Goal: Task Accomplishment & Management: Use online tool/utility

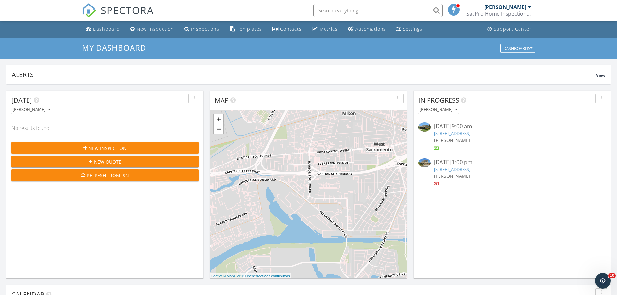
click at [249, 31] on div "Templates" at bounding box center [249, 29] width 25 height 6
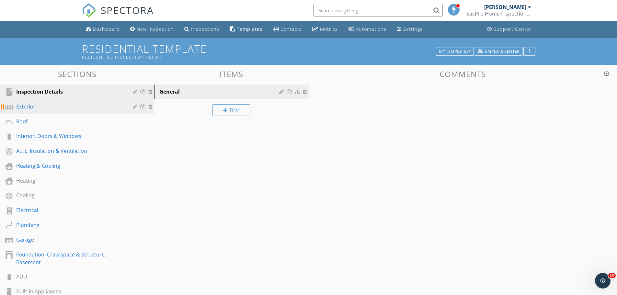
click at [28, 107] on div "Exterior" at bounding box center [69, 107] width 107 height 8
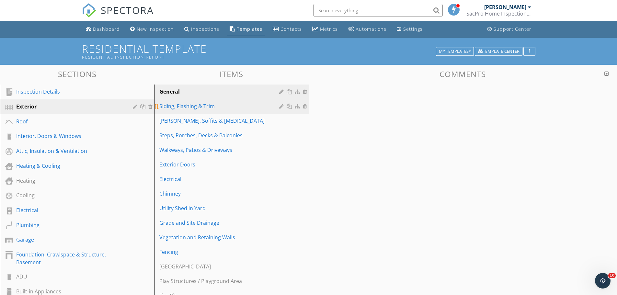
click at [198, 108] on div "Siding, Flashing & Trim" at bounding box center [219, 106] width 121 height 8
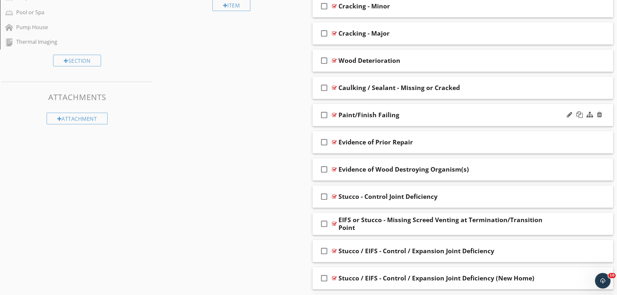
scroll to position [324, 0]
click at [566, 114] on div at bounding box center [584, 115] width 38 height 16
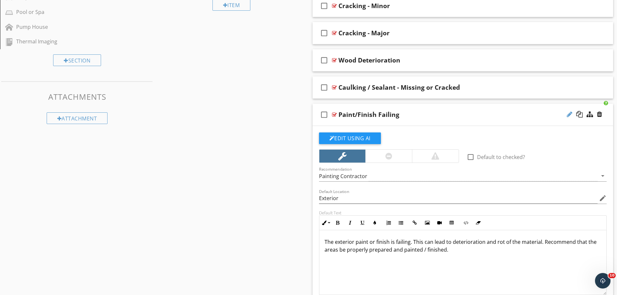
click at [569, 117] on div at bounding box center [570, 114] width 6 height 6
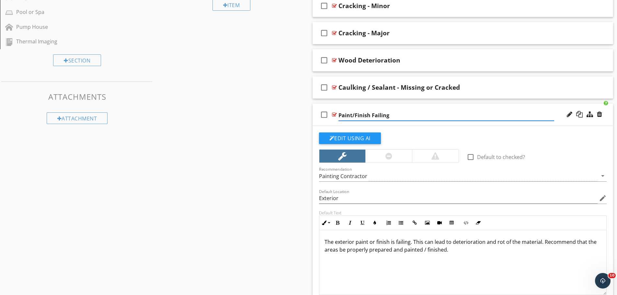
click at [370, 113] on input "Paint/Finish Failing" at bounding box center [446, 115] width 216 height 11
type input "Paint/Finish - Missing or Failing"
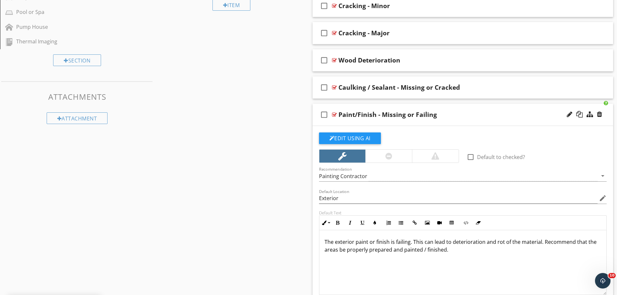
click at [394, 244] on p "The exterior paint or finish is failing. This can lead to deterioration and rot…" at bounding box center [463, 246] width 277 height 16
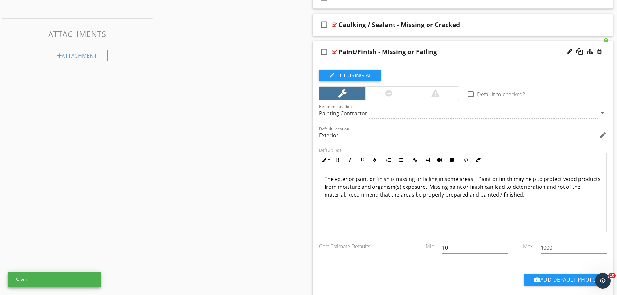
scroll to position [389, 0]
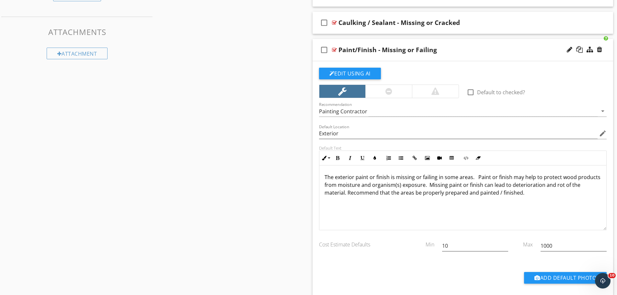
drag, startPoint x: 325, startPoint y: 192, endPoint x: 327, endPoint y: 193, distance: 3.3
click at [325, 192] on p "The exterior paint or finish is missing or failing in some areas. Paint or fini…" at bounding box center [463, 184] width 277 height 23
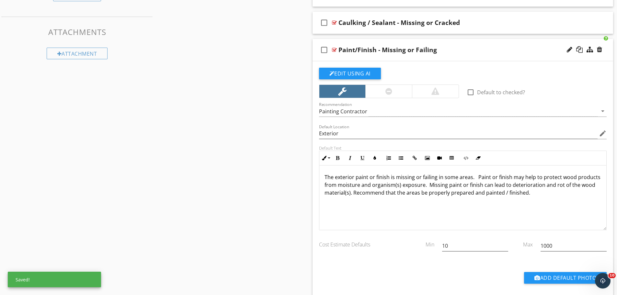
click at [504, 194] on p "The exterior paint or finish is missing or failing in some areas. Paint or fini…" at bounding box center [463, 184] width 277 height 23
click at [471, 193] on p "The exterior paint or finish is missing or failing in some areas. Paint or fini…" at bounding box center [463, 184] width 277 height 23
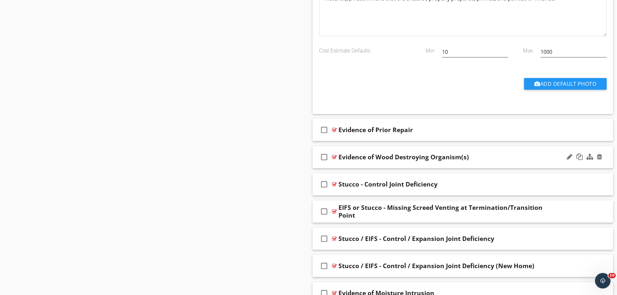
scroll to position [583, 0]
click at [505, 182] on div "Stucco - Control Joint Deficiency" at bounding box center [446, 184] width 216 height 8
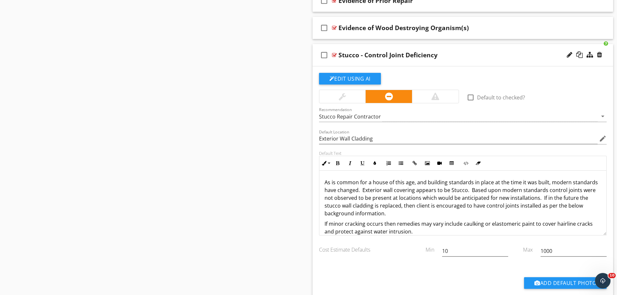
scroll to position [713, 0]
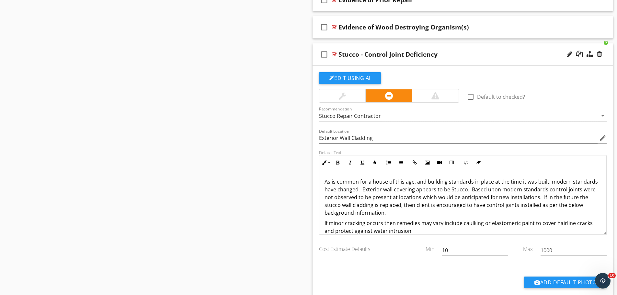
click at [324, 182] on div "As is common for a house of this age, and building standards in place at the ti…" at bounding box center [462, 253] width 287 height 166
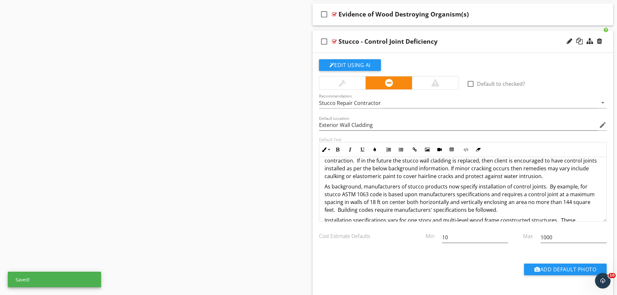
scroll to position [8, 0]
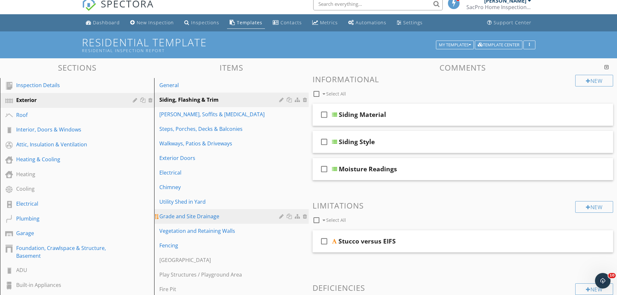
scroll to position [0, 0]
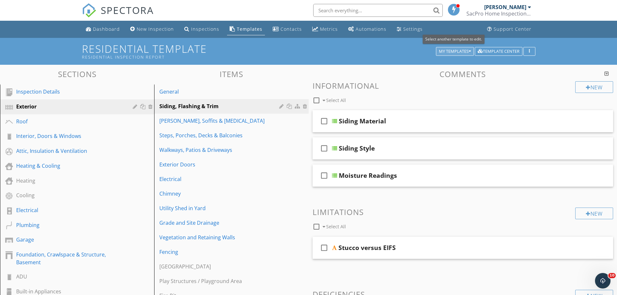
click at [469, 50] on icon "button" at bounding box center [470, 51] width 2 height 5
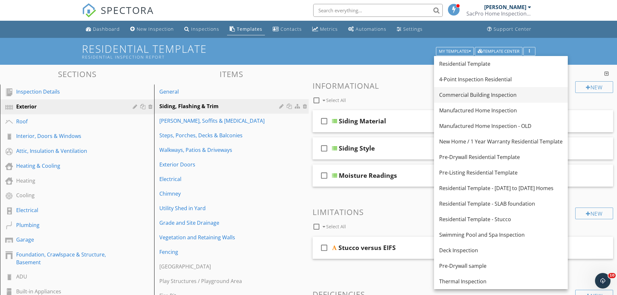
click at [468, 94] on div "Commercial Building Inspection" at bounding box center [500, 95] width 123 height 8
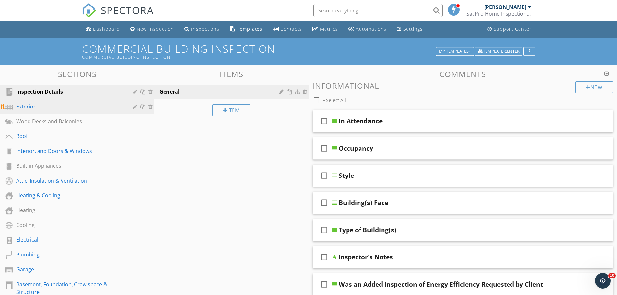
click at [23, 105] on div "Exterior" at bounding box center [69, 107] width 107 height 8
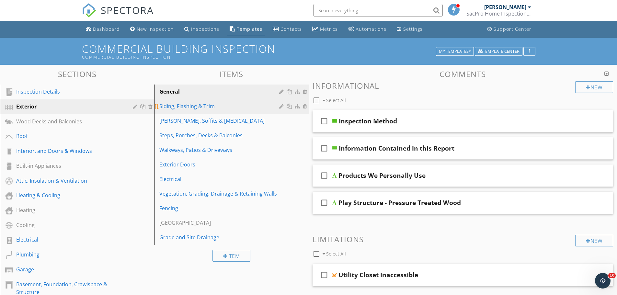
click at [170, 108] on div "Siding, Flashing & Trim" at bounding box center [219, 106] width 121 height 8
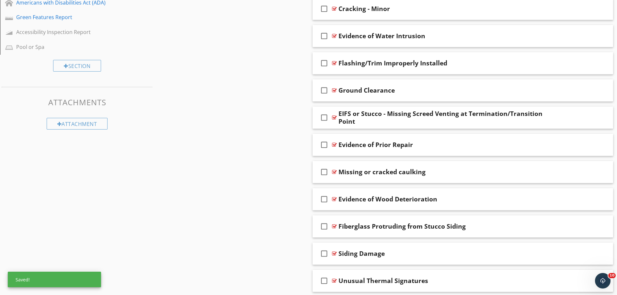
scroll to position [324, 0]
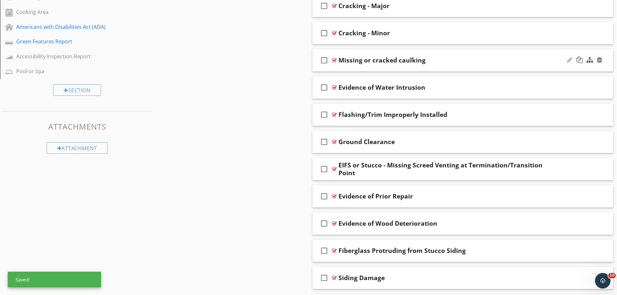
click at [570, 59] on div at bounding box center [570, 60] width 6 height 6
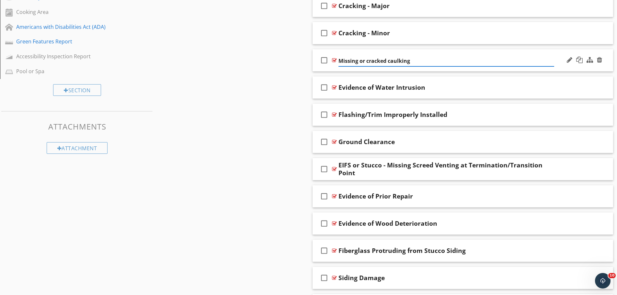
click at [424, 56] on input "Missing or cracked caulking" at bounding box center [446, 61] width 216 height 11
type input "Caulking / Sealant - Missing or Cracked"
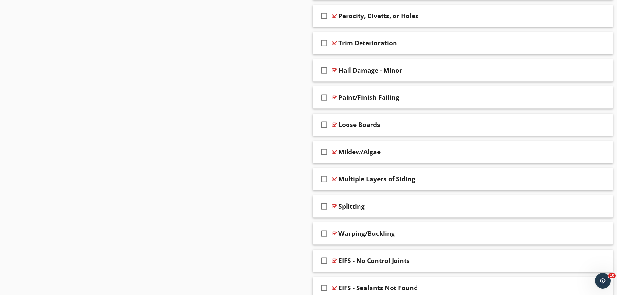
scroll to position [777, 0]
click at [455, 98] on div "Paint/Finish Failing" at bounding box center [446, 97] width 216 height 8
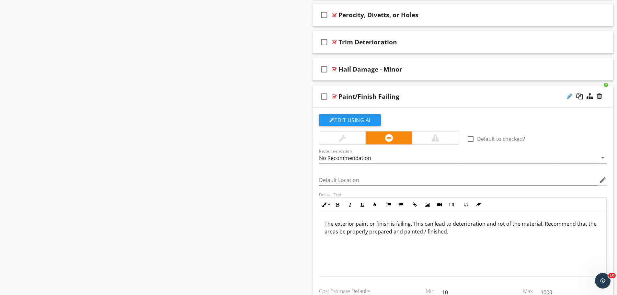
click at [568, 97] on div at bounding box center [570, 96] width 6 height 6
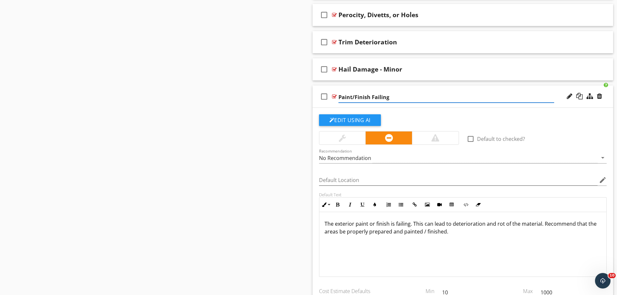
click at [371, 95] on input "Paint/Finish Failing" at bounding box center [446, 97] width 216 height 11
type input "Paint/Finish - Missing or Failing"
click at [599, 96] on div at bounding box center [599, 96] width 5 height 6
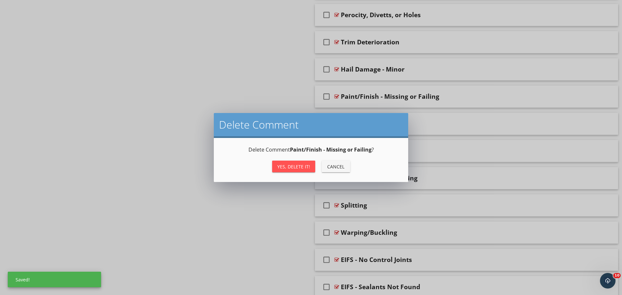
click at [303, 166] on div "Yes, Delete it!" at bounding box center [293, 166] width 33 height 7
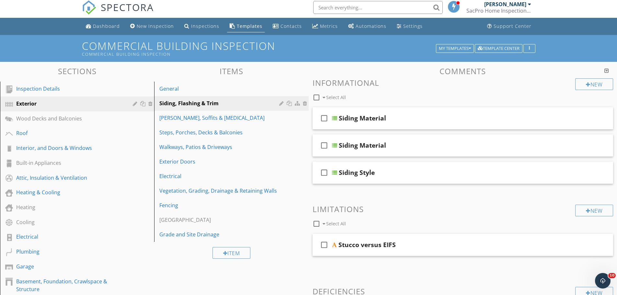
scroll to position [0, 0]
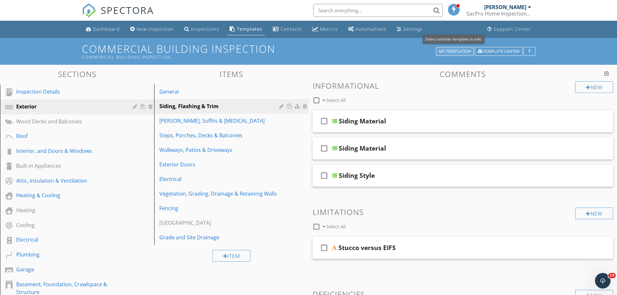
click at [469, 51] on icon "button" at bounding box center [470, 51] width 2 height 5
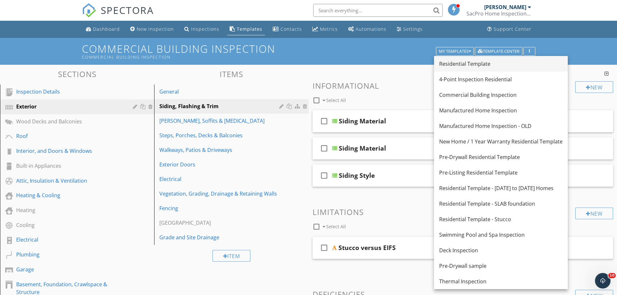
click at [464, 62] on div "Residential Template" at bounding box center [500, 64] width 123 height 8
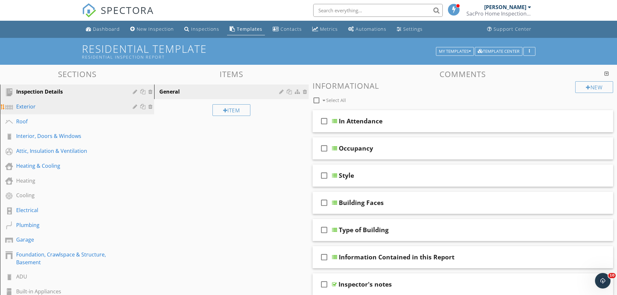
click at [30, 108] on div "Exterior" at bounding box center [69, 107] width 107 height 8
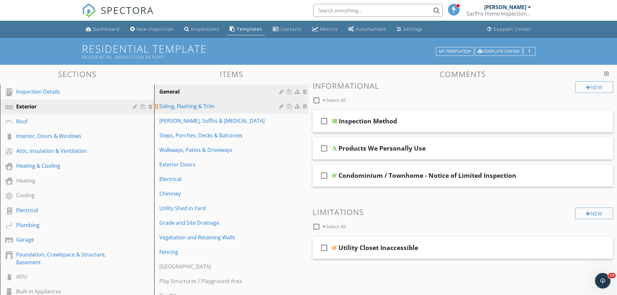
click at [185, 107] on div "Siding, Flashing & Trim" at bounding box center [219, 106] width 121 height 8
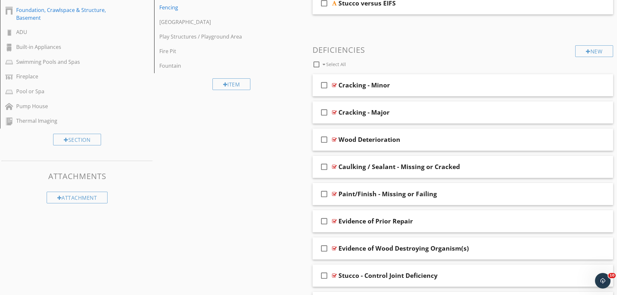
scroll to position [259, 0]
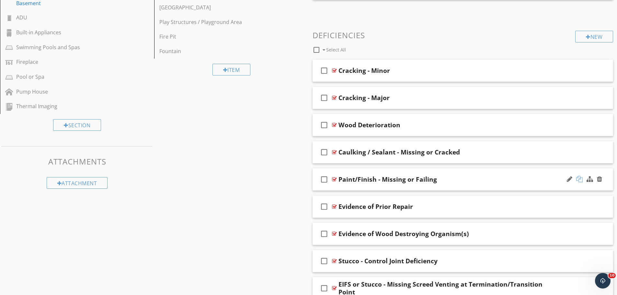
click at [579, 179] on div at bounding box center [579, 179] width 6 height 6
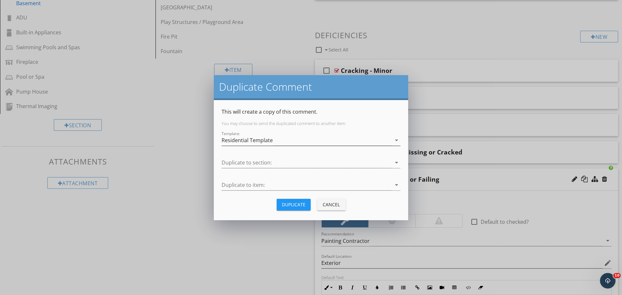
click at [248, 140] on div "Residential Template" at bounding box center [247, 140] width 51 height 6
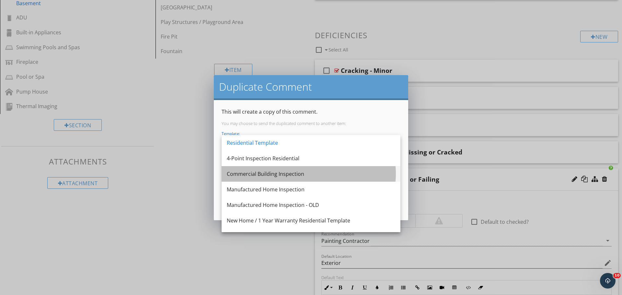
click at [252, 172] on div "Commercial Building Inspection" at bounding box center [311, 174] width 168 height 8
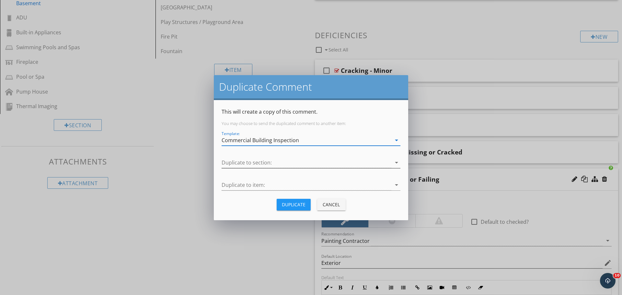
click at [251, 162] on div at bounding box center [307, 162] width 170 height 11
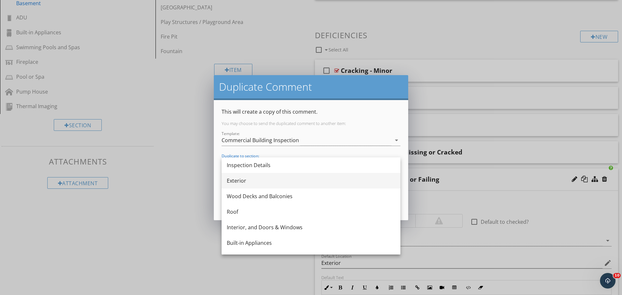
click at [247, 182] on div "Exterior" at bounding box center [311, 181] width 168 height 8
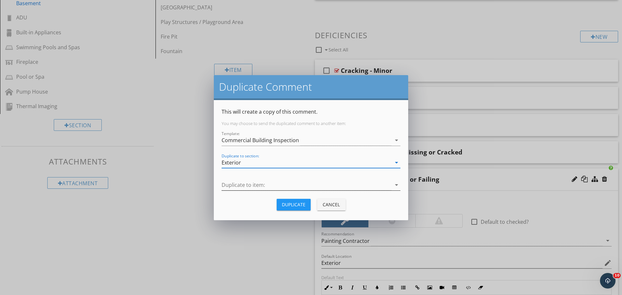
click at [248, 182] on div at bounding box center [307, 185] width 170 height 11
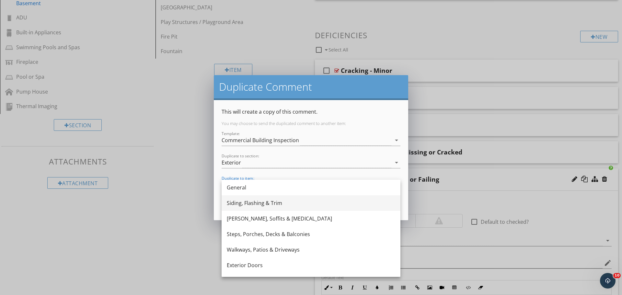
click at [248, 202] on div "Siding, Flashing & Trim" at bounding box center [311, 203] width 168 height 8
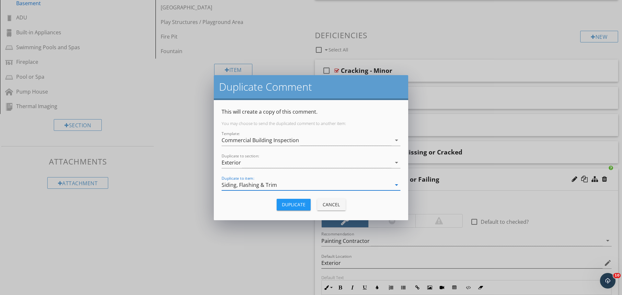
click at [298, 206] on div "Duplicate" at bounding box center [294, 204] width 24 height 7
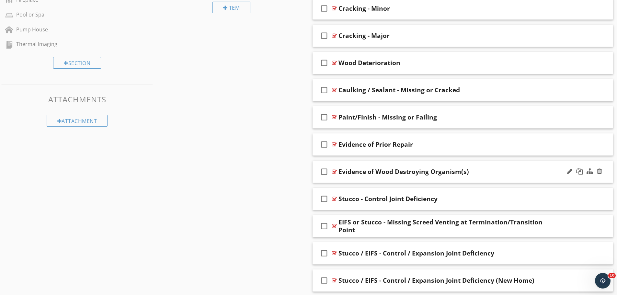
scroll to position [324, 0]
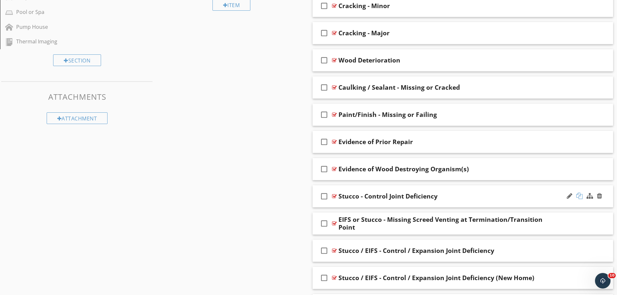
click at [579, 194] on div at bounding box center [579, 196] width 6 height 6
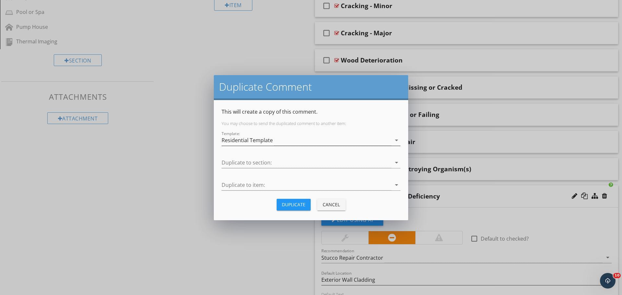
click at [259, 139] on div "Residential Template" at bounding box center [247, 140] width 51 height 6
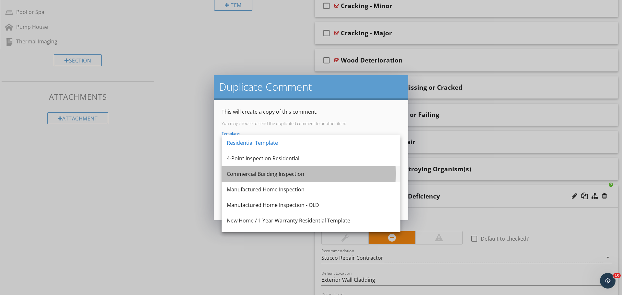
click at [250, 170] on div "Commercial Building Inspection" at bounding box center [311, 174] width 168 height 8
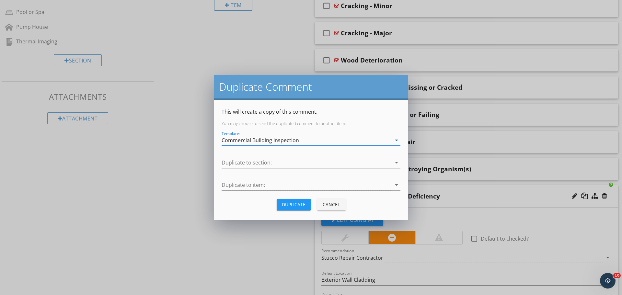
click at [248, 161] on div at bounding box center [307, 162] width 170 height 11
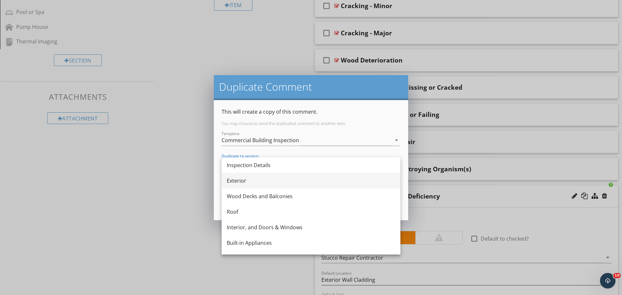
click at [250, 180] on div "Exterior" at bounding box center [311, 181] width 168 height 8
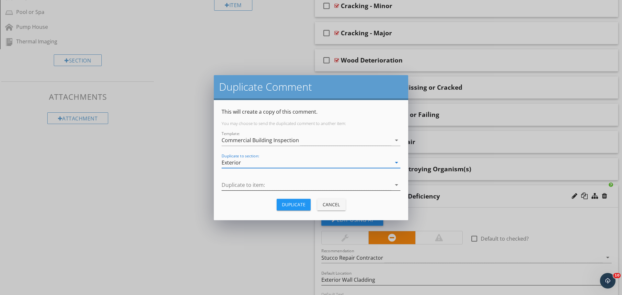
click at [250, 185] on div at bounding box center [307, 185] width 170 height 11
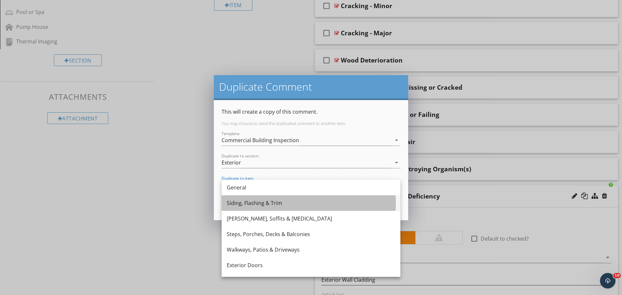
click at [248, 203] on div "Siding, Flashing & Trim" at bounding box center [311, 203] width 168 height 8
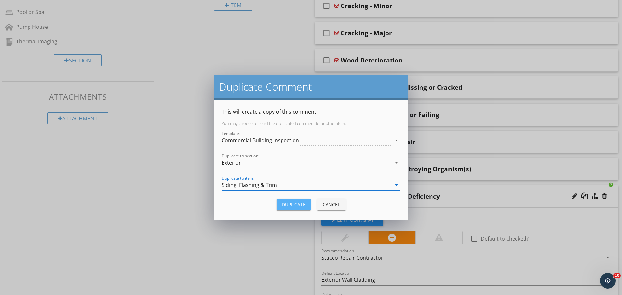
click at [302, 204] on div "Duplicate" at bounding box center [294, 204] width 24 height 7
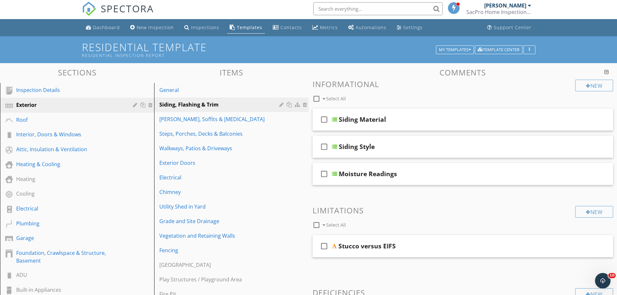
scroll to position [0, 0]
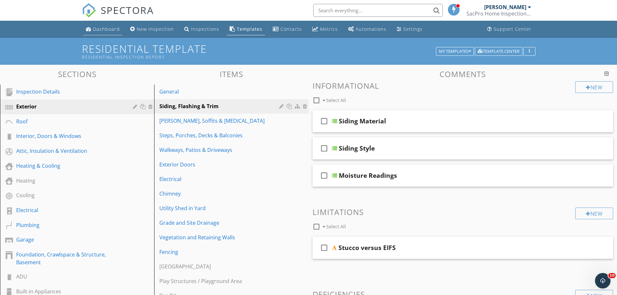
click at [104, 28] on div "Dashboard" at bounding box center [106, 29] width 27 height 6
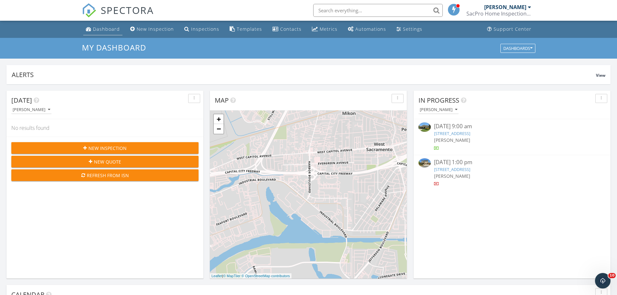
click at [105, 28] on div "Dashboard" at bounding box center [106, 29] width 27 height 6
click at [245, 27] on div "Templates" at bounding box center [249, 29] width 25 height 6
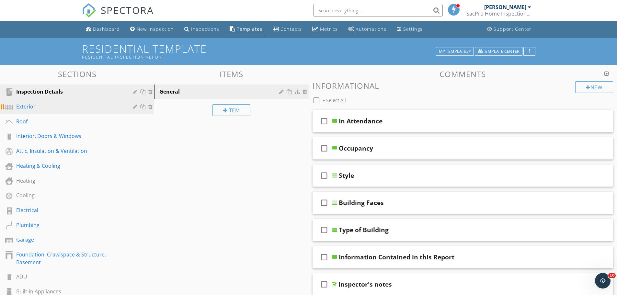
click at [29, 107] on div "Exterior" at bounding box center [69, 107] width 107 height 8
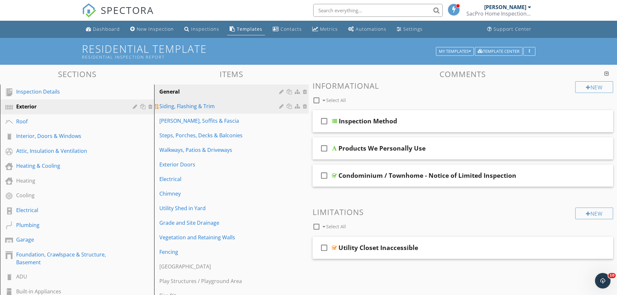
click at [175, 106] on div "Siding, Flashing & Trim" at bounding box center [219, 106] width 121 height 8
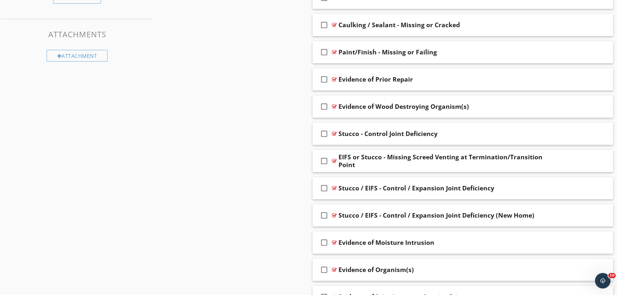
scroll to position [389, 0]
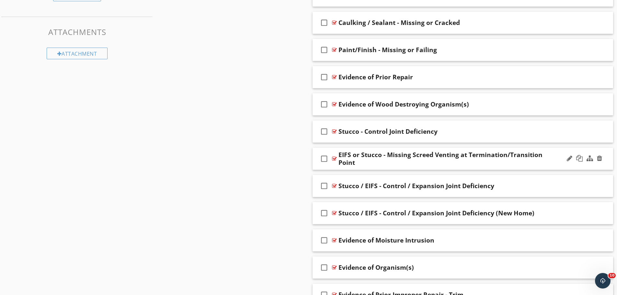
click at [560, 150] on div "check_box_outline_blank EIFS or Stucco - Missing Screed Venting at Termination/…" at bounding box center [463, 159] width 301 height 22
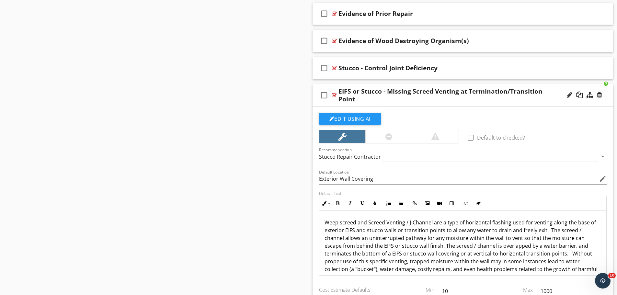
scroll to position [453, 0]
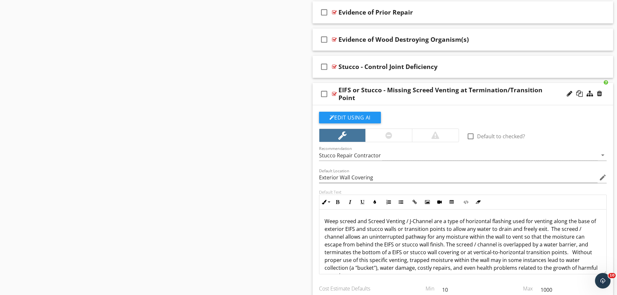
click at [388, 135] on div at bounding box center [388, 135] width 7 height 8
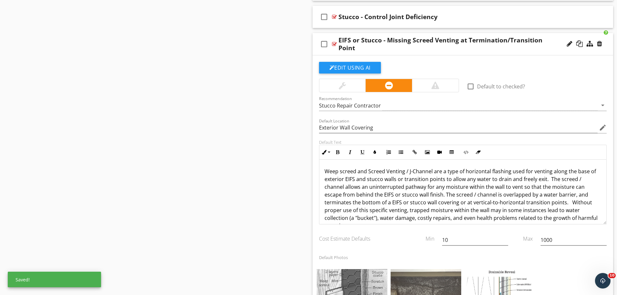
scroll to position [583, 0]
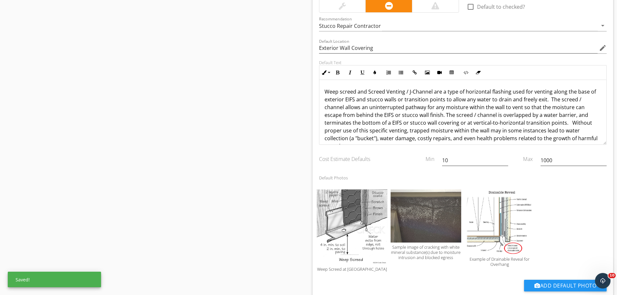
click at [398, 101] on p "Weep screed and Screed Venting / J-Channel are a type of horizontal flashing us…" at bounding box center [463, 138] width 277 height 101
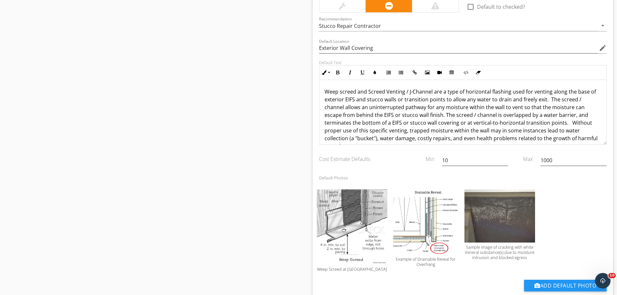
click at [378, 119] on p "Weep screed and Screed Venting / J-Channel are a type of horizontal flashing us…" at bounding box center [463, 138] width 277 height 101
click at [348, 108] on p "Weep screed and Screed Venting / J-Channel are types of horizontal flashing use…" at bounding box center [463, 138] width 277 height 101
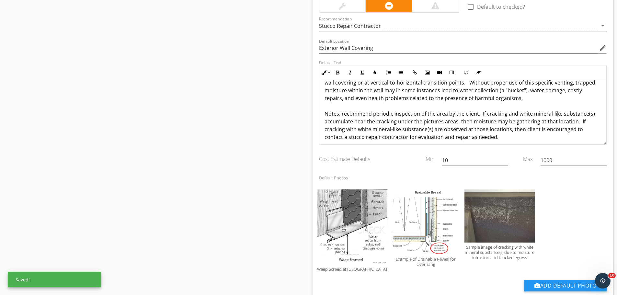
scroll to position [44, 0]
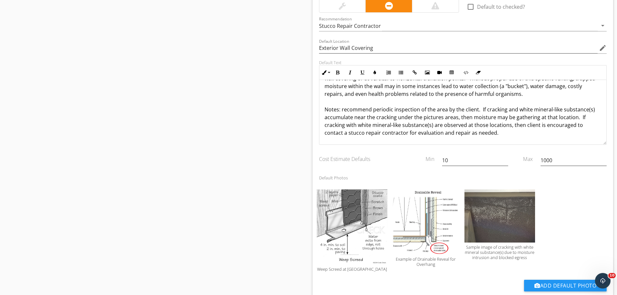
click at [371, 109] on p "Weep screed and Screed Venting / J-Channel are types of horizontal flashing use…" at bounding box center [463, 89] width 277 height 93
click at [354, 118] on p "Weep screed and Screed Venting / J-Channel are types of horizontal flashing use…" at bounding box center [463, 89] width 277 height 93
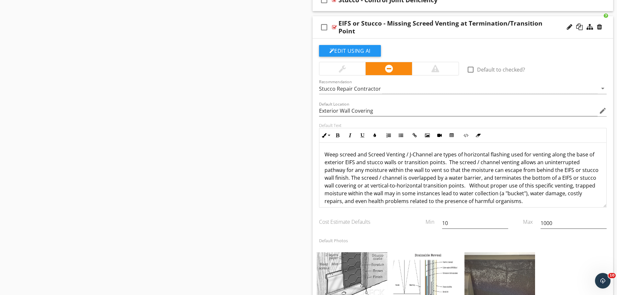
scroll to position [518, 0]
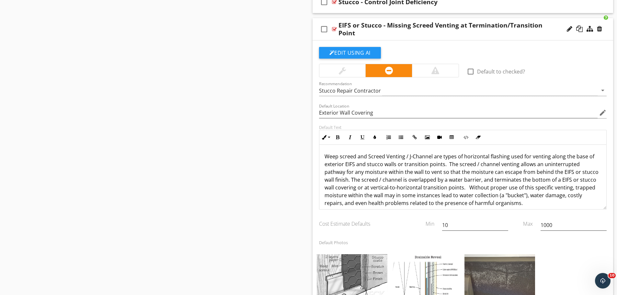
click at [400, 170] on p "Weep screed and Screed Venting / J-Channel are types of horizontal flashing use…" at bounding box center [463, 199] width 277 height 93
click at [447, 163] on p "Weep screed and Screed Venting / J-Channel are types of horizontal flashing use…" at bounding box center [463, 199] width 277 height 93
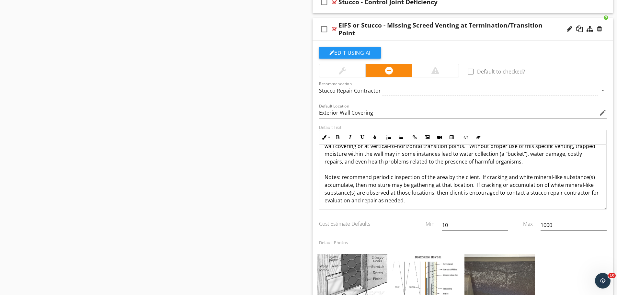
scroll to position [44, 0]
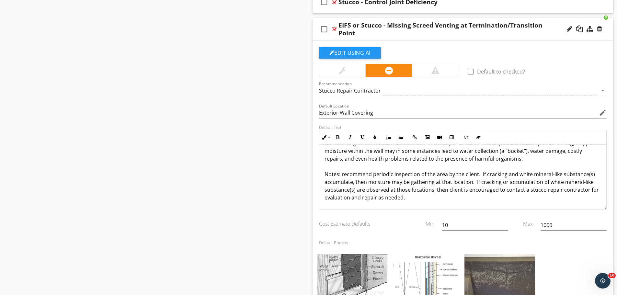
click at [341, 173] on p "Weep screed and Screed Venting / J-Channel are types of horizontal flashing use…" at bounding box center [463, 154] width 277 height 93
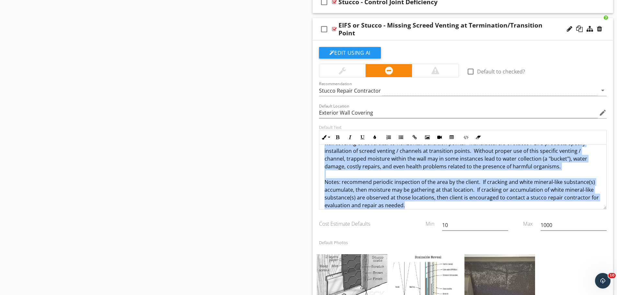
copy p "Weep screed and Screed Venting / J-Channel are types of horizontal flashing use…"
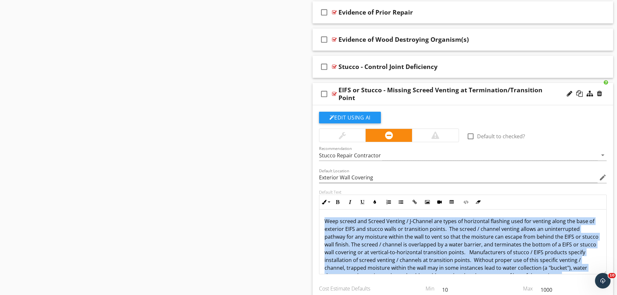
scroll to position [52, 0]
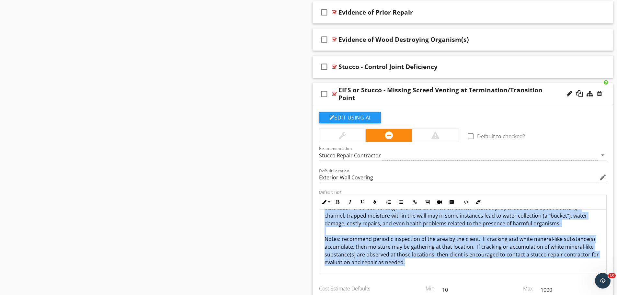
drag, startPoint x: 321, startPoint y: 221, endPoint x: 428, endPoint y: 267, distance: 116.7
click at [428, 267] on div "Weep screed and Screed Venting / J-Channel are types of horizontal flashing use…" at bounding box center [462, 215] width 287 height 117
copy p "Weep screed and Screed Venting / J-Channel are types of horizontal flashing use…"
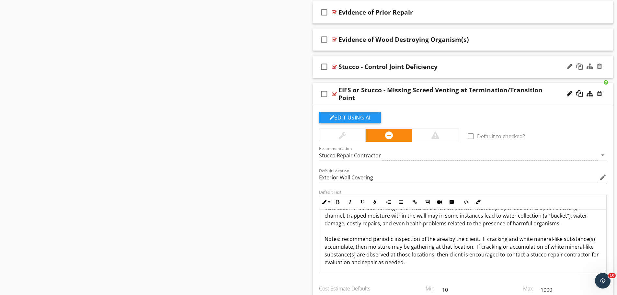
click at [483, 61] on div "check_box_outline_blank Stucco - Control Joint Deficiency" at bounding box center [463, 67] width 301 height 22
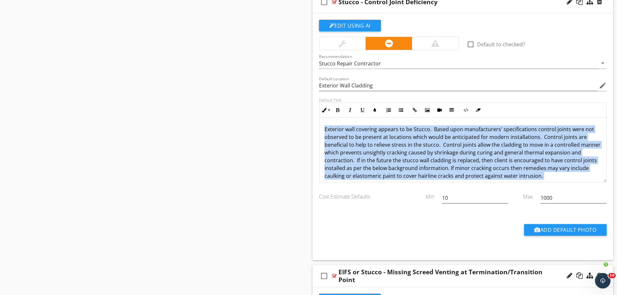
scroll to position [81, 0]
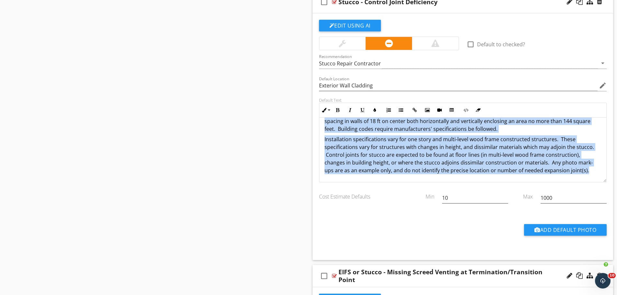
drag, startPoint x: 323, startPoint y: 127, endPoint x: 596, endPoint y: 178, distance: 278.4
click at [596, 178] on div "Exterior wall covering appears to be Stucco. Based upon manufacturers' specific…" at bounding box center [462, 109] width 287 height 145
copy div "Exterior wall covering appears to be Stucco. Based upon manufacturers' specific…"
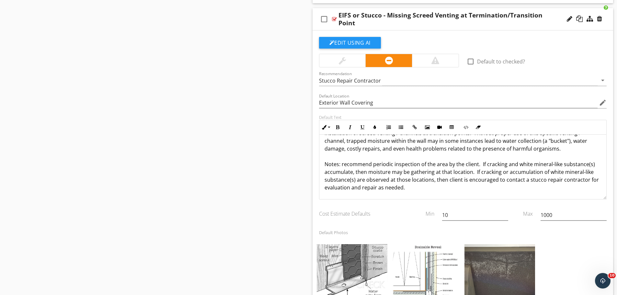
scroll to position [777, 0]
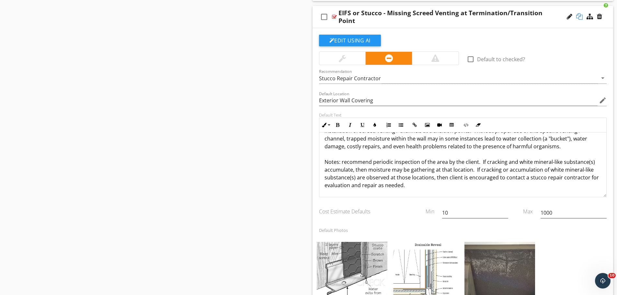
click at [580, 16] on div at bounding box center [579, 16] width 6 height 6
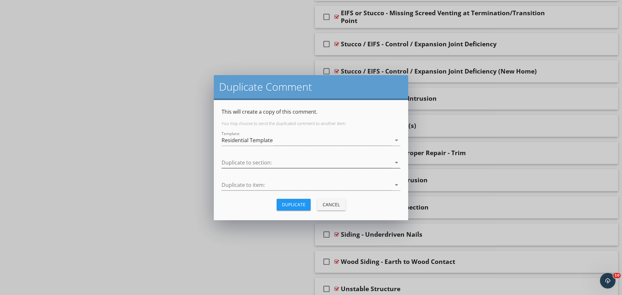
click at [252, 162] on div at bounding box center [307, 162] width 170 height 11
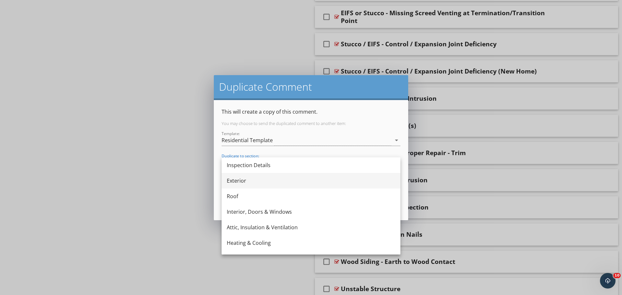
click at [244, 180] on div "Exterior" at bounding box center [311, 181] width 168 height 8
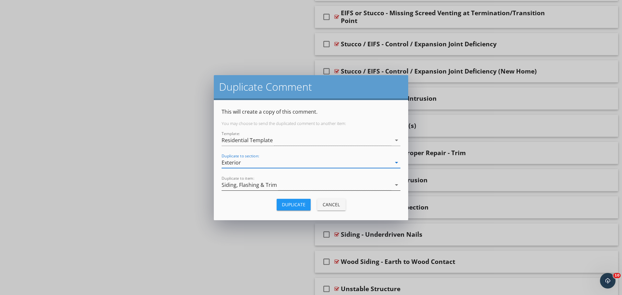
click at [251, 185] on div "Siding, Flashing & Trim" at bounding box center [249, 185] width 55 height 6
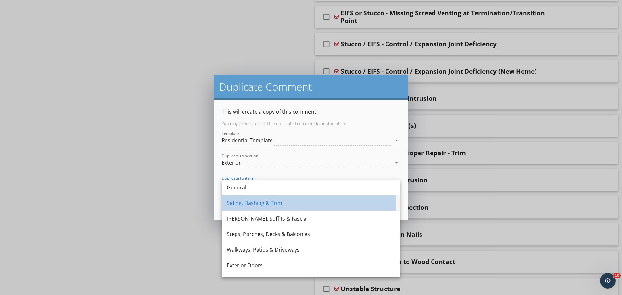
click at [247, 200] on div "Siding, Flashing & Trim" at bounding box center [311, 203] width 168 height 8
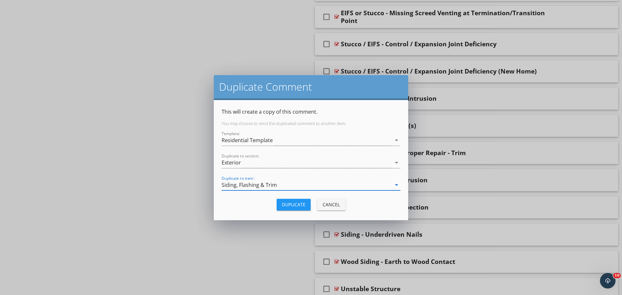
click at [292, 202] on div "Duplicate" at bounding box center [294, 204] width 24 height 7
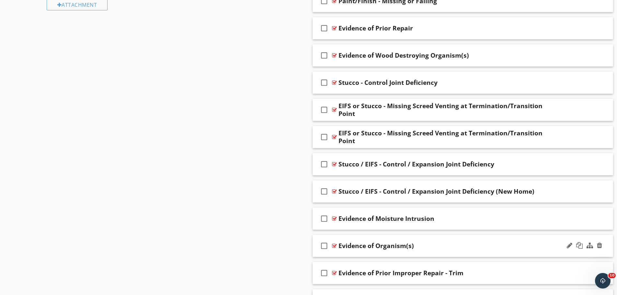
scroll to position [437, 0]
click at [556, 129] on div "check_box_outline_blank EIFS or Stucco - Missing Screed Venting at Termination/…" at bounding box center [463, 137] width 301 height 22
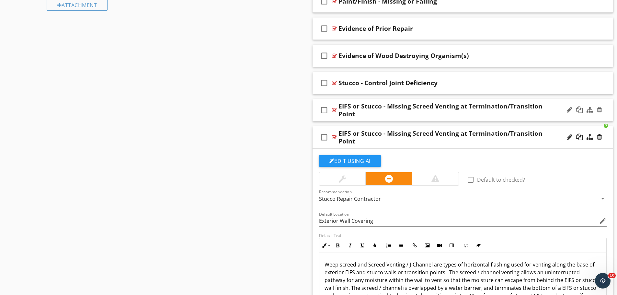
click at [557, 104] on div "check_box_outline_blank EIFS or Stucco - Missing Screed Venting at Termination/…" at bounding box center [463, 110] width 301 height 22
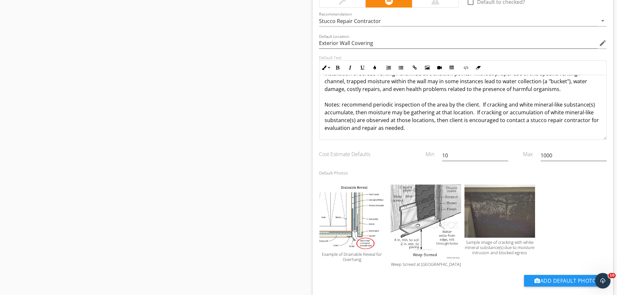
scroll to position [955, 0]
click at [383, 190] on div at bounding box center [383, 189] width 4 height 5
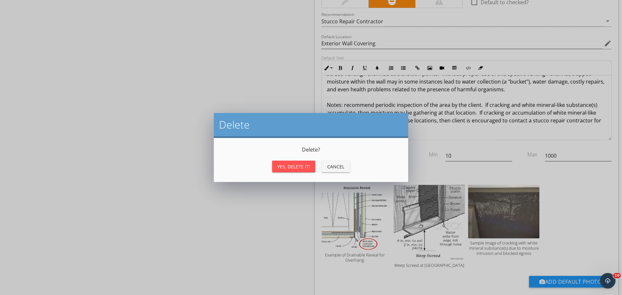
click at [297, 167] on div "Yes, Delete it!" at bounding box center [293, 166] width 33 height 7
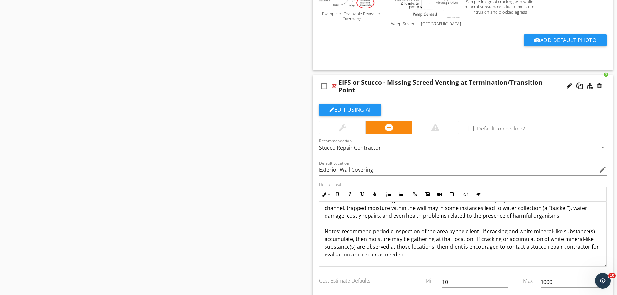
scroll to position [826, 0]
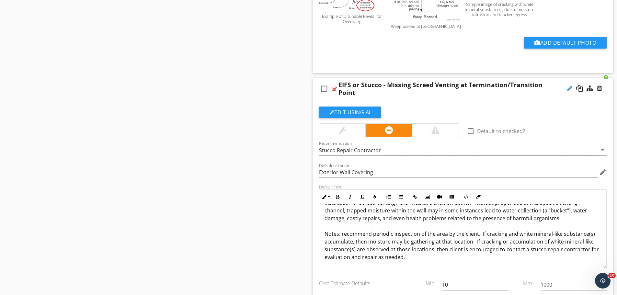
click at [569, 86] on div at bounding box center [570, 88] width 6 height 6
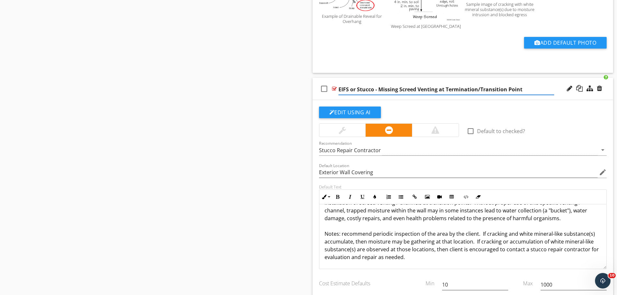
click at [379, 89] on input "EIFS or Stucco - Missing Screed Venting at Termination/Transition Point" at bounding box center [446, 89] width 216 height 11
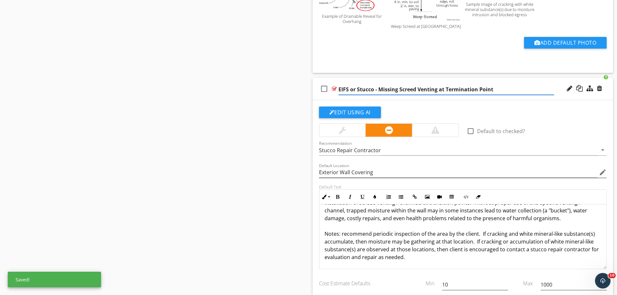
type input "Stucco - Missing Screed Venting at Termination Point"
click at [387, 227] on p "Weep screed and Screed Venting / J-Channel are types of horizontal flashing use…" at bounding box center [463, 210] width 277 height 101
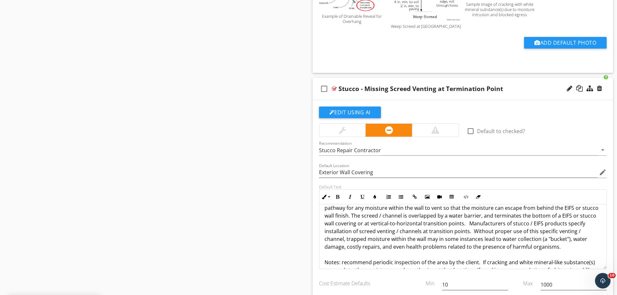
scroll to position [8, 0]
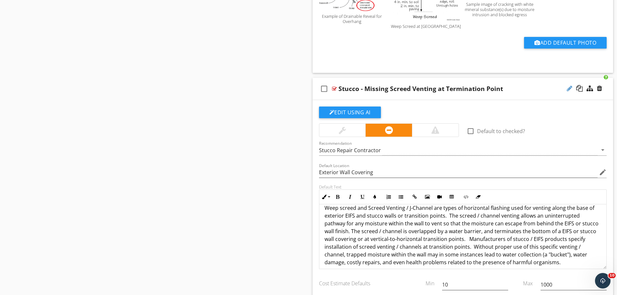
click at [567, 88] on div at bounding box center [570, 88] width 6 height 6
click at [381, 90] on input "Stucco - Missing Screed Venting at Termination Point" at bounding box center [446, 89] width 216 height 11
type input "Stucco - Missing Weep Screed Venting at Termination Point"
click at [360, 209] on p "Weep screed and Screed Venting / J-Channel are types of horizontal flashing use…" at bounding box center [463, 254] width 277 height 101
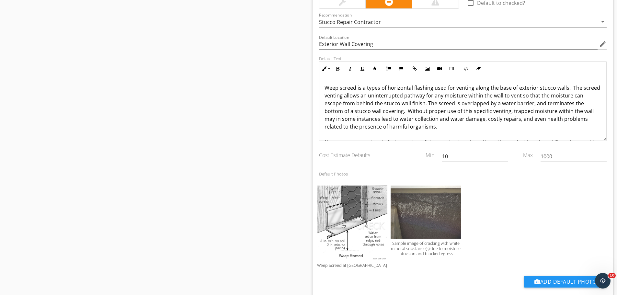
scroll to position [955, 0]
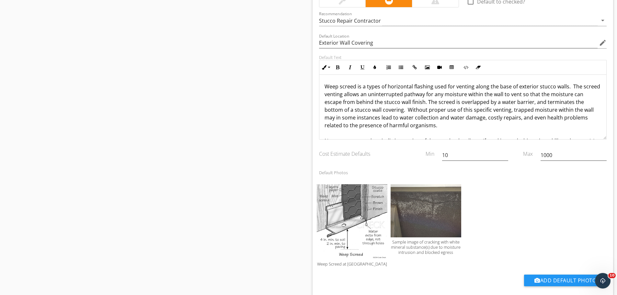
click at [325, 87] on p "Weep screed is a types of horizontal flashing used for venting along the base o…" at bounding box center [463, 126] width 277 height 86
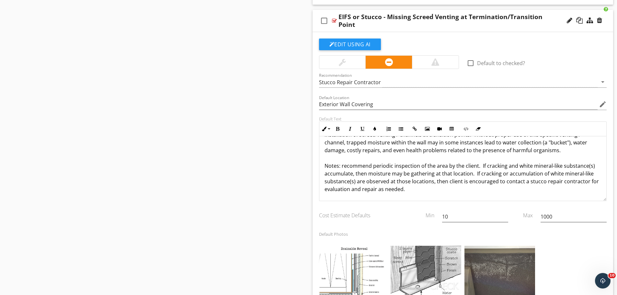
scroll to position [372, 0]
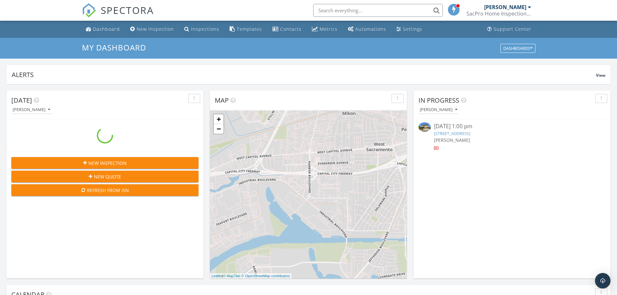
scroll to position [599, 627]
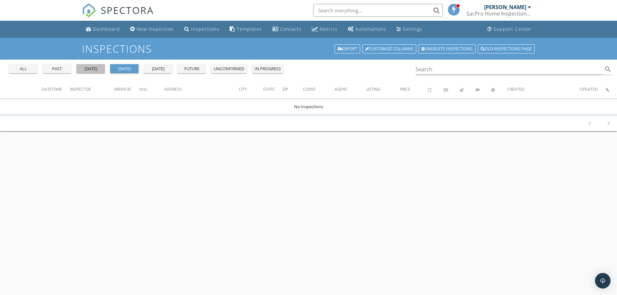
click at [92, 67] on div "yesterday" at bounding box center [90, 69] width 23 height 6
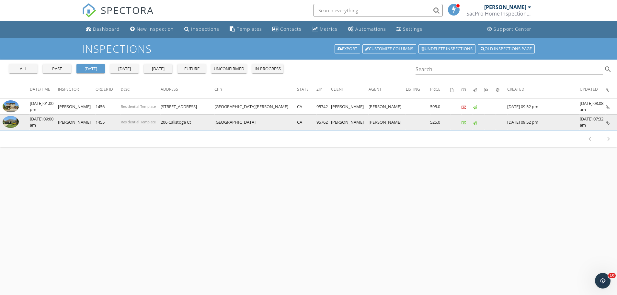
click at [15, 120] on img at bounding box center [11, 122] width 16 height 12
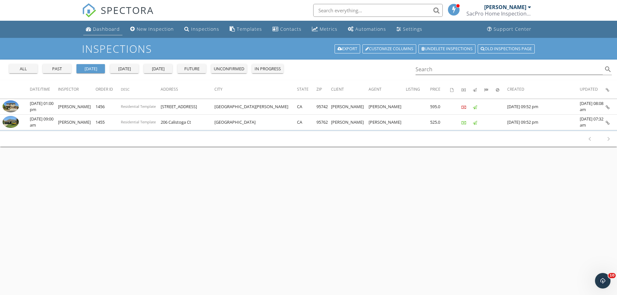
click at [105, 28] on div "Dashboard" at bounding box center [106, 29] width 27 height 6
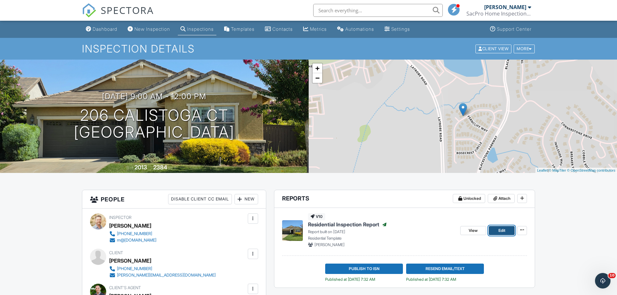
click at [500, 227] on span "Edit" at bounding box center [501, 230] width 7 height 6
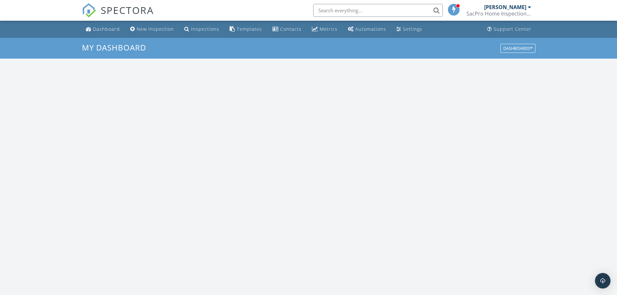
scroll to position [599, 627]
